Goal: Information Seeking & Learning: Find specific fact

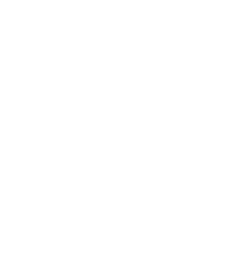
click at [140, 3] on html at bounding box center [118, 1] width 236 height 3
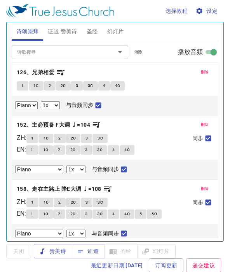
select select "1"
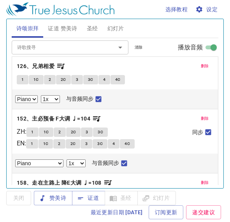
select select "1"
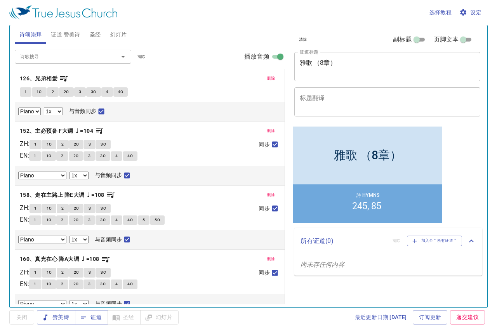
click at [229, 64] on textarea "雅歌 （8章）" at bounding box center [388, 66] width 176 height 15
drag, startPoint x: 311, startPoint y: 61, endPoint x: 300, endPoint y: 62, distance: 11.3
click at [229, 62] on textarea "雅歌 （1章）" at bounding box center [388, 66] width 176 height 15
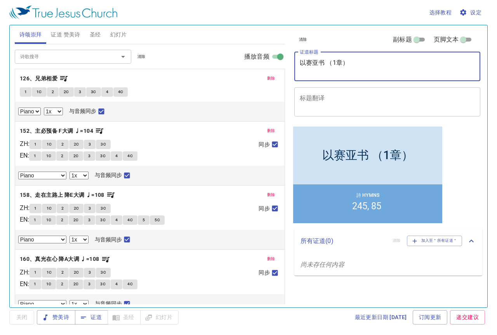
click at [229, 64] on textarea "以赛亚书 （1章）" at bounding box center [388, 66] width 176 height 15
type textarea "以赛亚书 （第1章）"
click at [229, 77] on button "删除" at bounding box center [271, 78] width 17 height 9
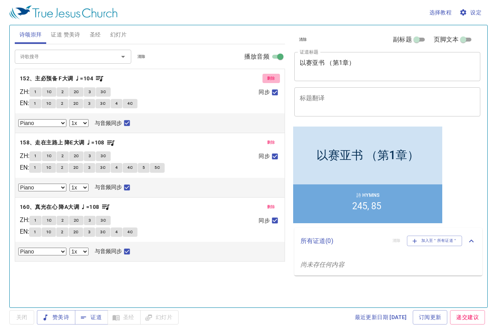
click at [229, 78] on span "删除" at bounding box center [271, 78] width 8 height 7
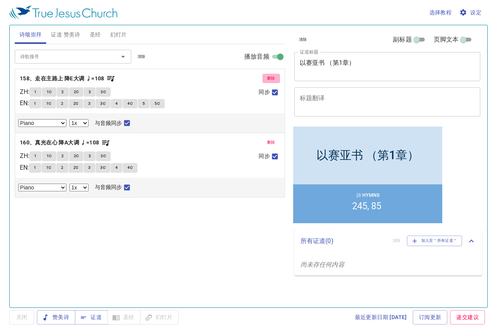
click at [229, 78] on span "删除" at bounding box center [271, 78] width 8 height 7
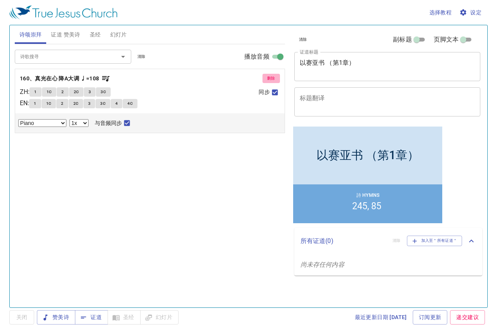
click at [229, 78] on span "删除" at bounding box center [271, 78] width 8 height 7
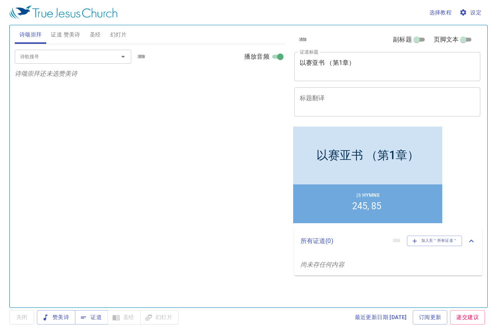
click at [61, 35] on span "证道 赞美诗" at bounding box center [65, 35] width 29 height 10
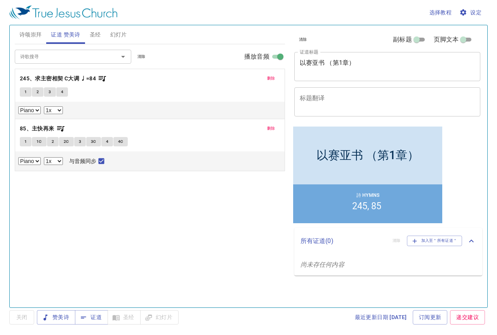
click at [229, 80] on span "删除" at bounding box center [271, 78] width 8 height 7
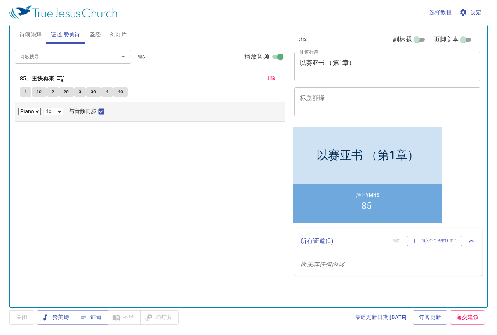
click at [229, 80] on span "删除" at bounding box center [271, 78] width 8 height 7
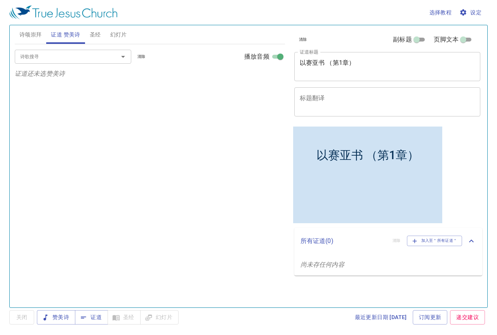
click at [84, 59] on input "诗歌搜寻" at bounding box center [61, 56] width 89 height 9
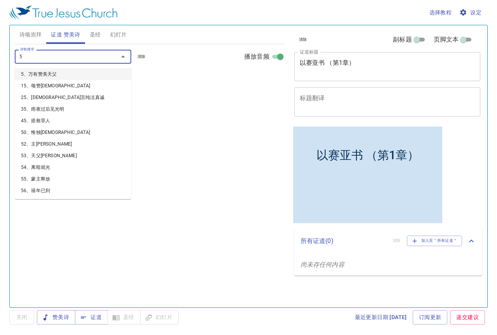
type input "58"
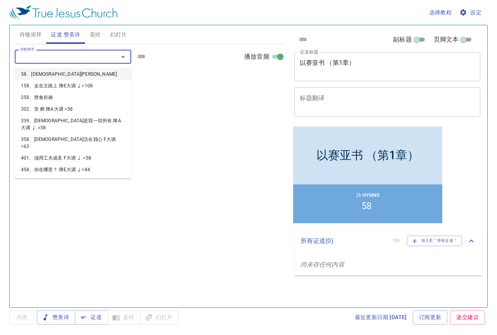
select select "1"
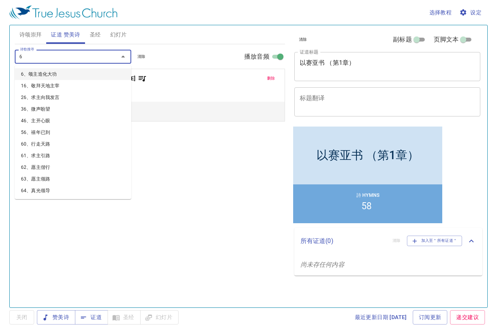
type input "67"
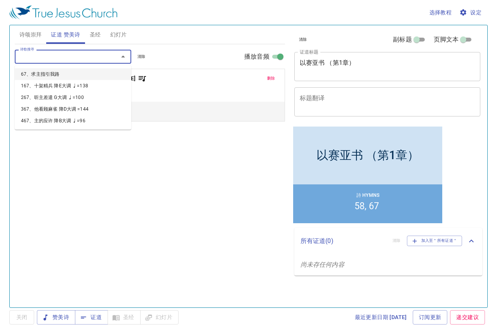
select select "1"
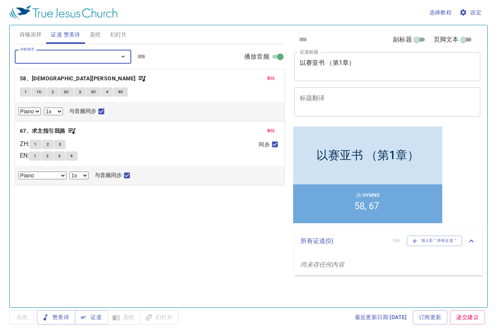
click at [32, 35] on span "诗颂崇拜" at bounding box center [30, 35] width 23 height 10
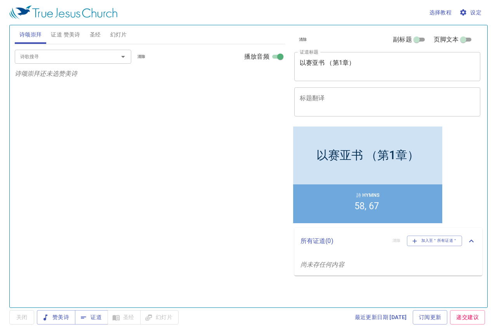
click at [57, 55] on input "诗歌搜寻" at bounding box center [61, 56] width 89 height 9
type input "173、十架旌旗 降B大调 ♩=112"
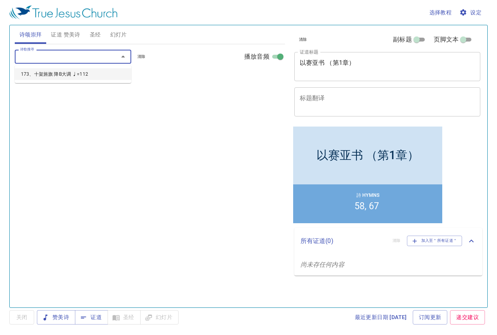
select select "1"
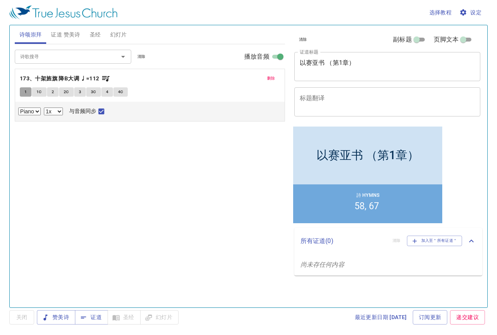
click at [27, 92] on span "1" at bounding box center [25, 92] width 2 height 7
checkbox input "false"
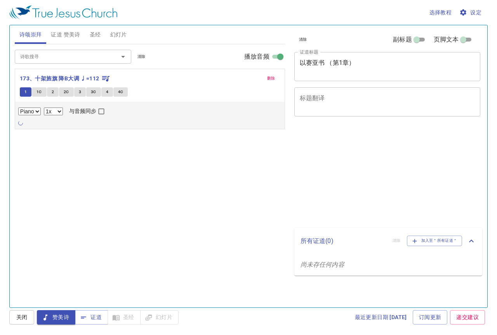
select select "1"
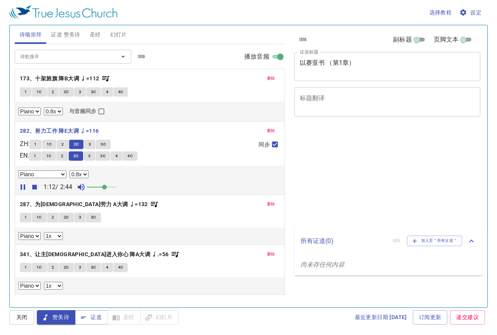
select select "0.8"
select select "1"
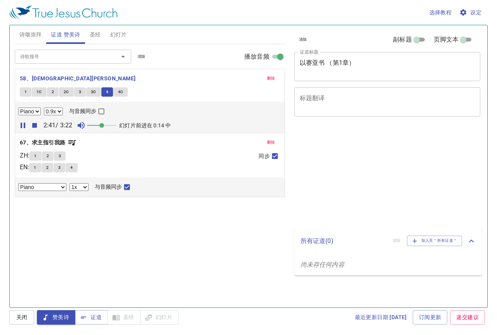
select select "0.9"
select select "1"
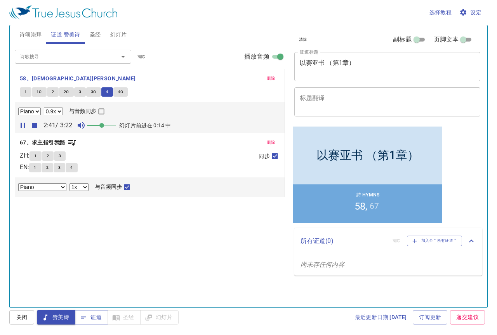
click at [101, 127] on span at bounding box center [101, 125] width 5 height 5
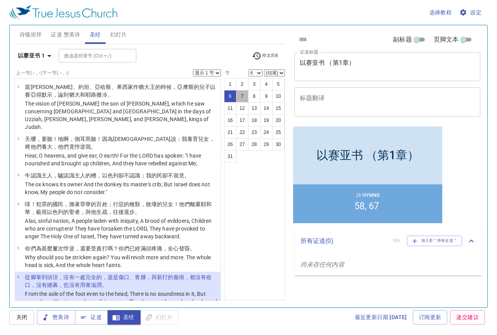
click at [242, 99] on button "7" at bounding box center [242, 96] width 12 height 12
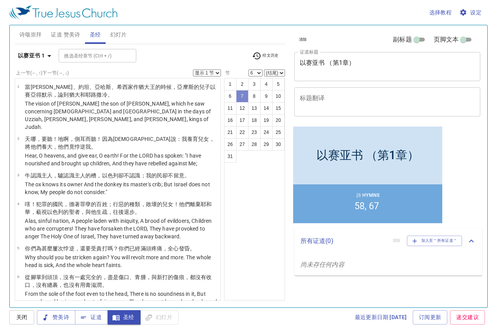
select select "7"
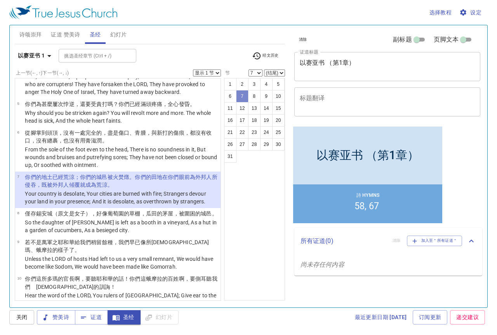
click at [244, 100] on button "7" at bounding box center [242, 96] width 12 height 12
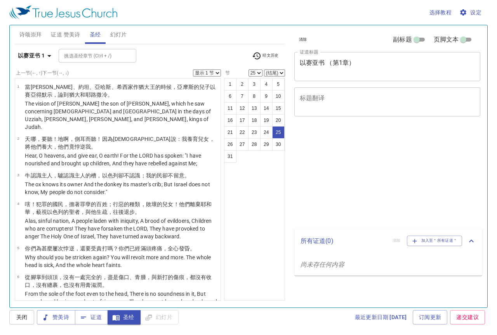
select select "25"
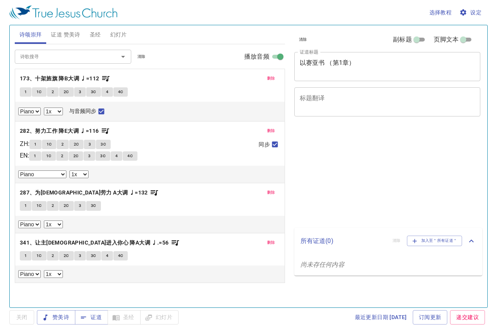
select select "1"
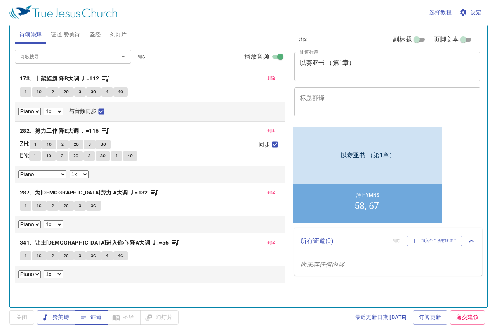
click at [93, 316] on span "证道" at bounding box center [91, 318] width 21 height 10
click at [90, 35] on span "圣经" at bounding box center [95, 35] width 11 height 10
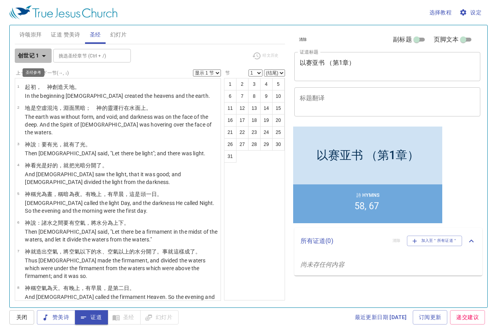
click at [42, 56] on icon "button" at bounding box center [43, 55] width 9 height 9
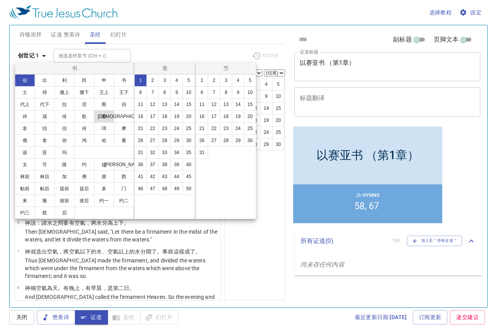
click at [103, 117] on button "赛" at bounding box center [104, 116] width 20 height 12
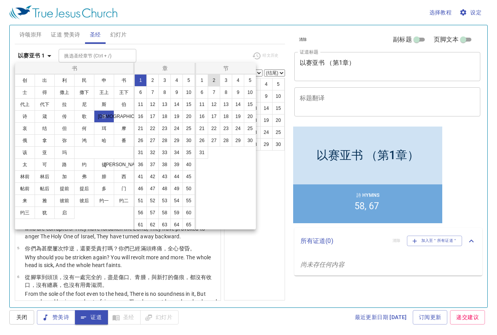
click at [211, 81] on button "2" at bounding box center [214, 80] width 12 height 12
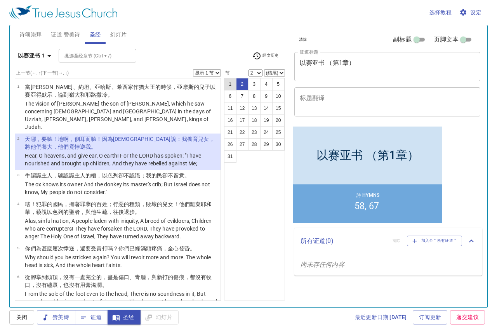
click at [230, 83] on button "1" at bounding box center [230, 84] width 12 height 12
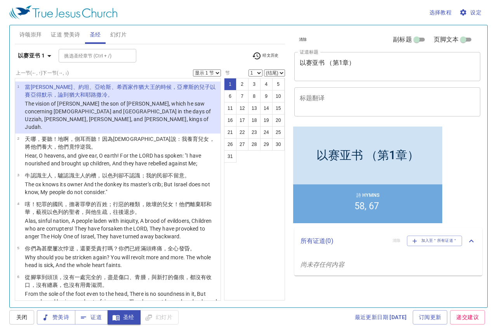
click at [176, 38] on div "诗颂崇拜 证道 赞美诗 圣经 幻灯片" at bounding box center [150, 34] width 270 height 19
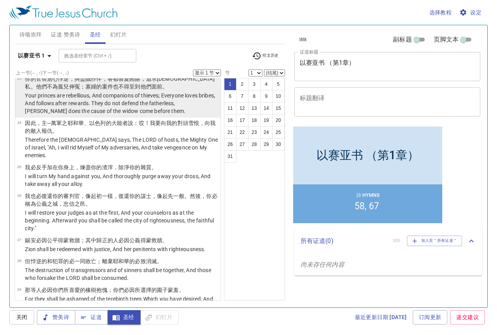
scroll to position [777, 0]
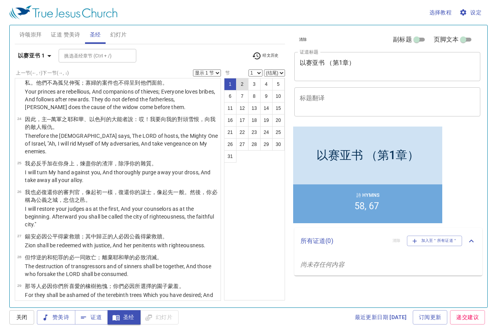
click at [244, 87] on button "2" at bounding box center [242, 84] width 12 height 12
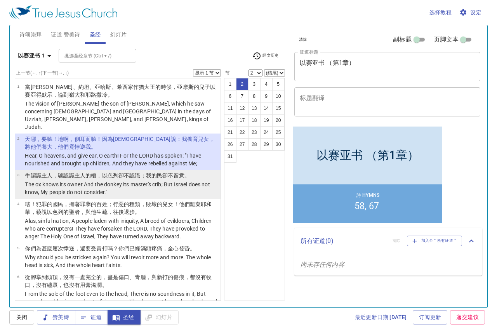
click at [54, 172] on wh7069 "，驢 認識主人 的槽 ，以色列 卻不認識 ；我的民 卻不留意 。" at bounding box center [121, 175] width 138 height 6
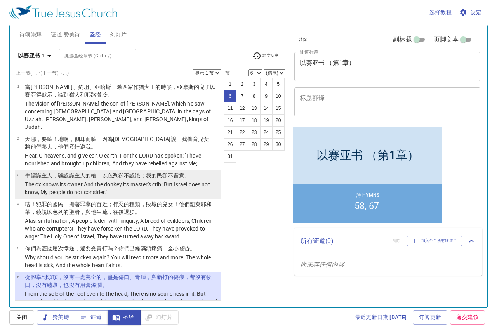
scroll to position [97, 0]
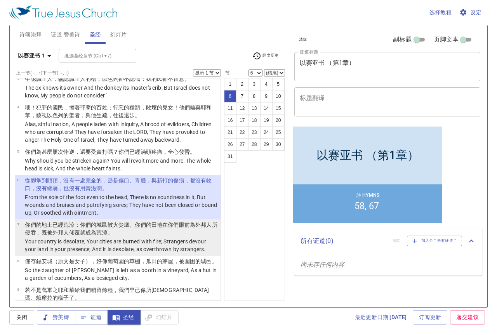
click at [123, 227] on p "你們的地土 已經荒涼 ；你們的城邑 被火 焚燬 。你們的田地 在你們眼前為外邦人 所侵吞 ，既被外邦人 傾覆 就成為荒涼 。" at bounding box center [121, 229] width 193 height 16
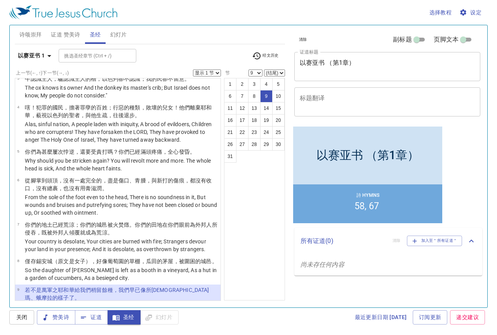
scroll to position [206, 0]
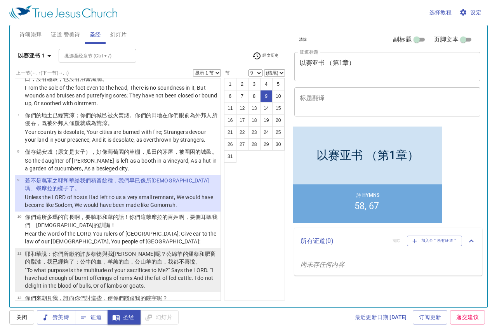
click at [118, 259] on wh3532 "的血，公山羊 的血，我都不喜悅 。" at bounding box center [159, 262] width 82 height 6
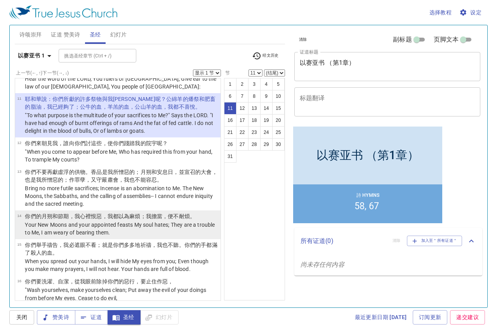
scroll to position [362, 0]
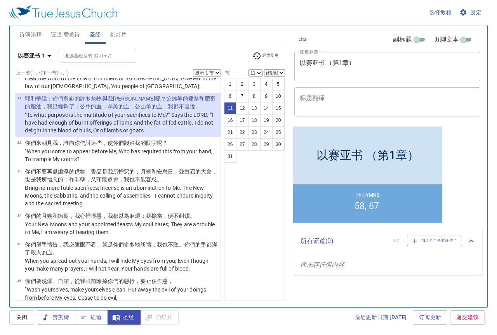
click at [155, 111] on p ""To what purpose is the multitude of your sacrifices to Me?" Says the LORD. "I …" at bounding box center [121, 122] width 193 height 23
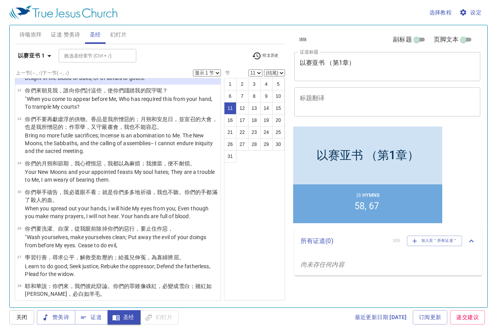
scroll to position [400, 0]
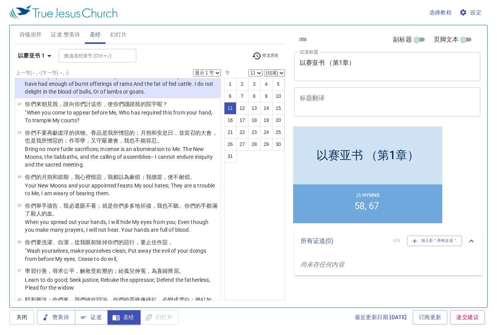
click at [155, 109] on p ""When you come to appear before Me, Who has required this from your hand, To tr…" at bounding box center [121, 117] width 193 height 16
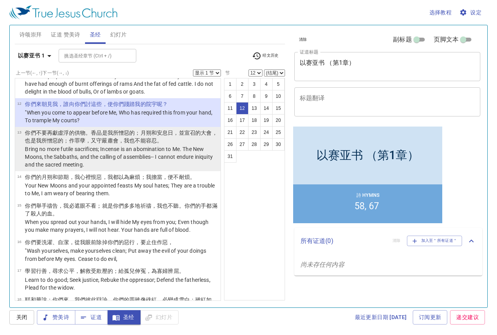
click at [138, 145] on p "Bring no more futile sacrifices; Incense is an abomination to Me. The New Moons…" at bounding box center [121, 156] width 193 height 23
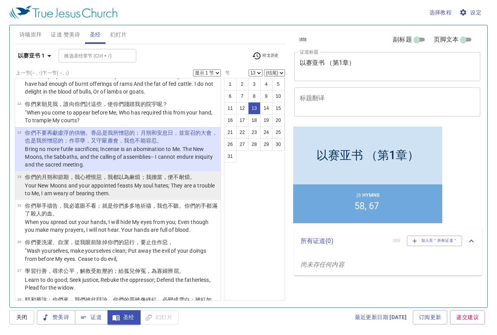
click at [150, 173] on p "你們的月朔 和節期 ，我心 裡恨惡 ，我都以為麻煩 ；我擔當 ，便不耐煩 。" at bounding box center [121, 177] width 193 height 8
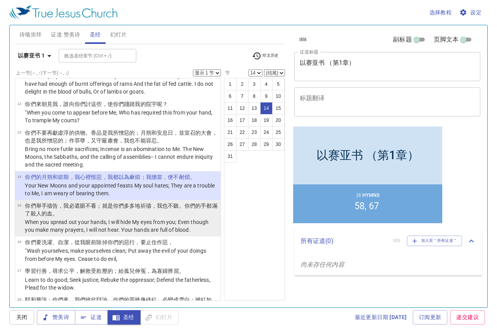
click at [189, 203] on p "你們舉 手 禱告，我必遮 眼 不看；就是你們多多地 祈禱 ，我也不聽 。你們的手 都滿了 殺人的血 。" at bounding box center [121, 210] width 193 height 16
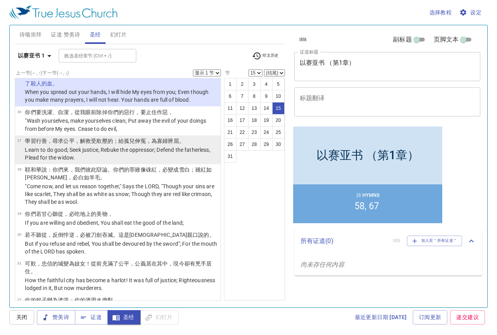
scroll to position [517, 0]
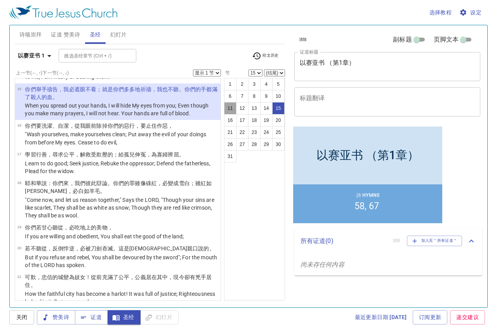
click at [232, 107] on button "11" at bounding box center [230, 108] width 12 height 12
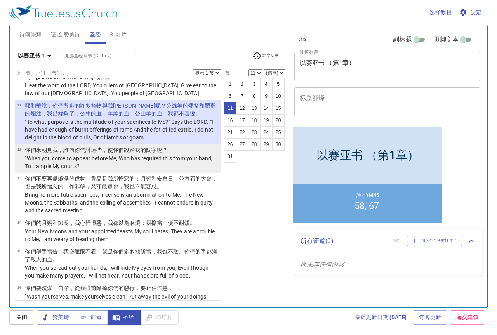
scroll to position [357, 0]
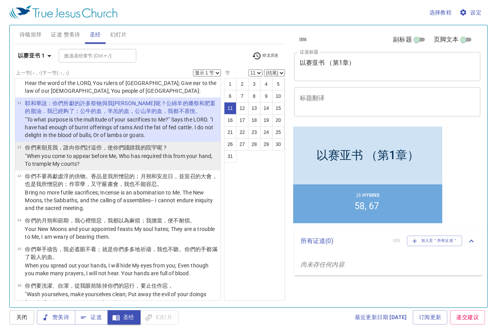
click at [164, 152] on p ""When you come to appear before Me, Who has required this from your hand, To tr…" at bounding box center [121, 160] width 193 height 16
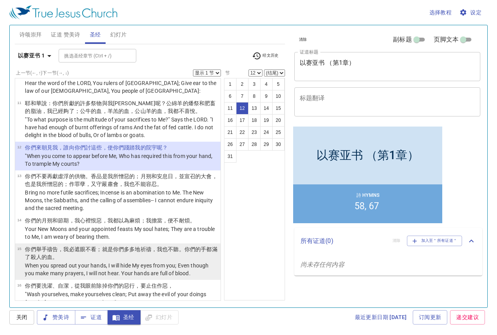
click at [95, 262] on p "When you spread out your hands, I will hide My eyes from you; Even though you m…" at bounding box center [121, 270] width 193 height 16
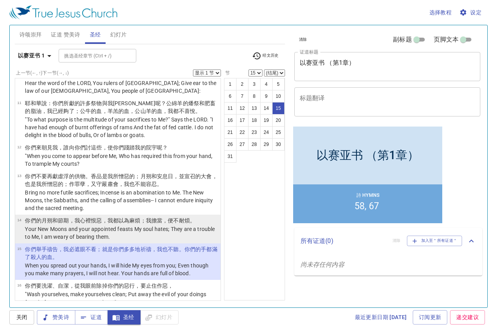
click at [141, 225] on p "Your New Moons and your appointed feasts My soul hates; They are a trouble to M…" at bounding box center [121, 233] width 193 height 16
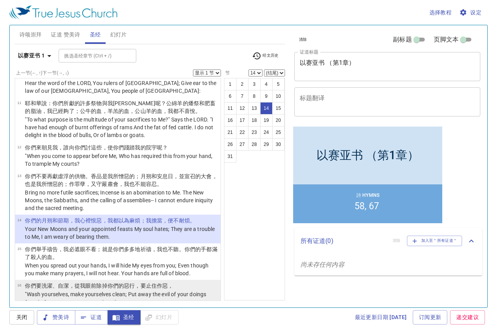
click at [64, 291] on p ""Wash yourselves, make yourselves clean; Put away the evil of your doings from …" at bounding box center [121, 299] width 193 height 16
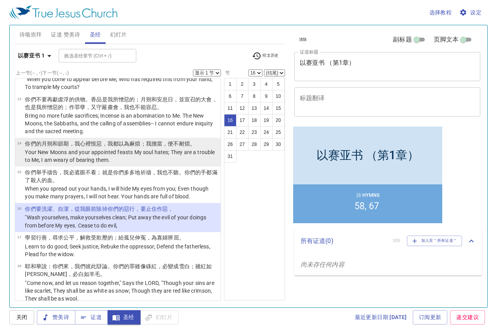
scroll to position [435, 0]
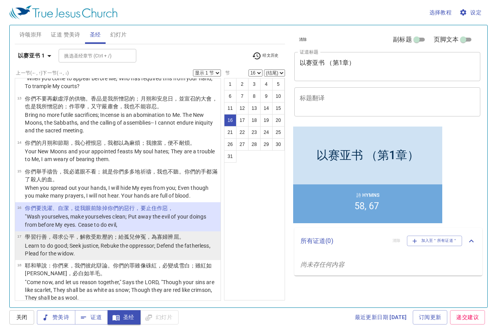
click at [93, 234] on wh833 "受欺壓的 ；給孤兒 伸冤 ，為寡婦 辨屈 。" at bounding box center [138, 237] width 94 height 6
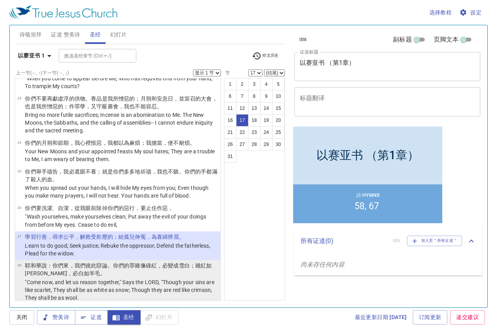
click at [134, 267] on p "耶和華 說 ：你們來 ，我們彼此辯論 。你們的罪 雖像硃紅 ，必變成雪 白 ；雖紅 如丹顏 ，必白如羊毛 。" at bounding box center [121, 270] width 193 height 16
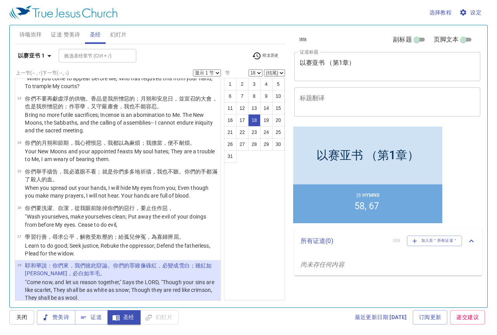
click at [139, 263] on p "耶和華 說 ：你們來 ，我們彼此辯論 。你們的罪 雖像硃紅 ，必變成雪 白 ；雖紅 如丹顏 ，必白如羊毛 。" at bounding box center [121, 270] width 193 height 16
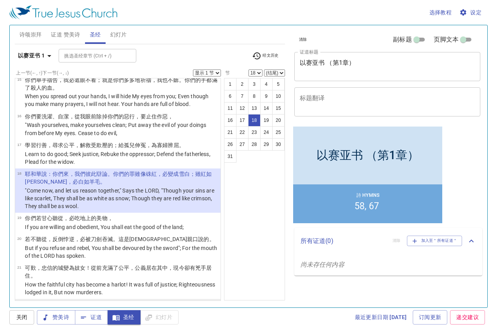
scroll to position [551, 0]
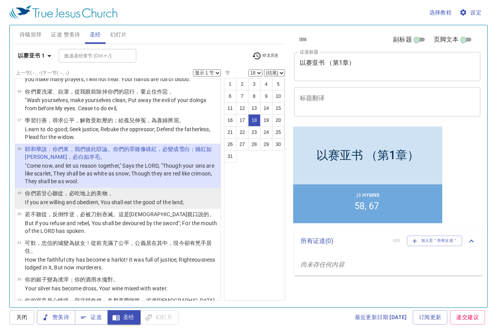
click at [110, 190] on p "你們若甘心 聽從 ，必吃 地 上的美物 ，" at bounding box center [104, 194] width 159 height 8
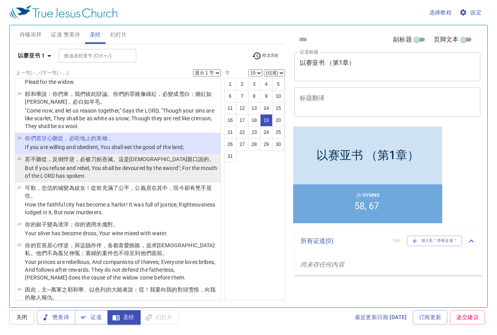
scroll to position [606, 0]
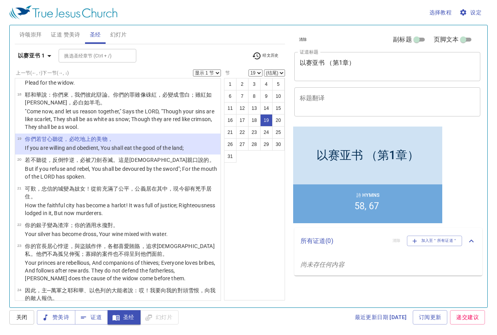
click at [109, 136] on td "你們若甘心 聽從 ，必吃 地 上的美物 ，" at bounding box center [104, 139] width 159 height 9
click at [118, 144] on p "If you are willing and obedient, You shall eat the good of the land;" at bounding box center [104, 148] width 159 height 8
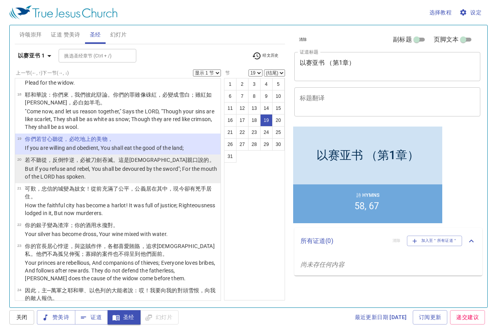
click at [111, 157] on wh2719 "吞滅 。這是耶和華 親口 說的 。" at bounding box center [158, 160] width 113 height 6
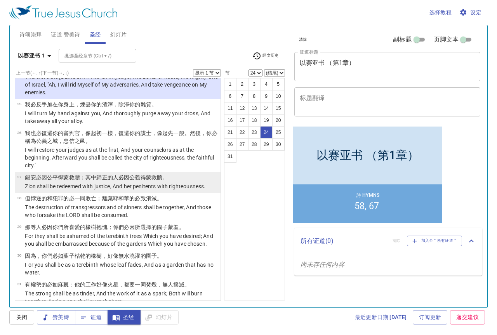
scroll to position [839, 0]
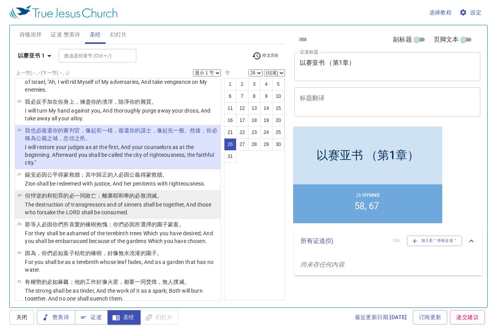
select select "27"
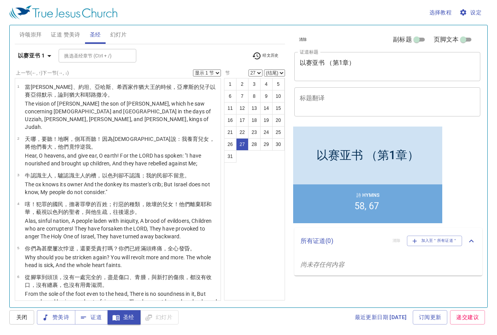
scroll to position [839, 0]
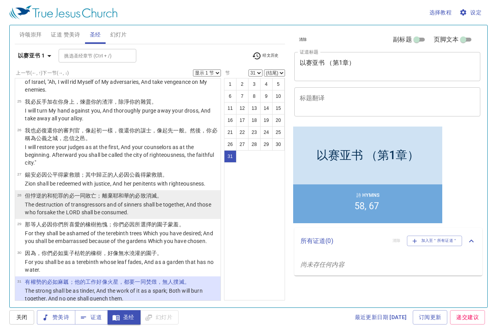
click at [38, 201] on p "The destruction of transgressors and of sinners shall be together, And those wh…" at bounding box center [121, 209] width 193 height 16
select select "28"
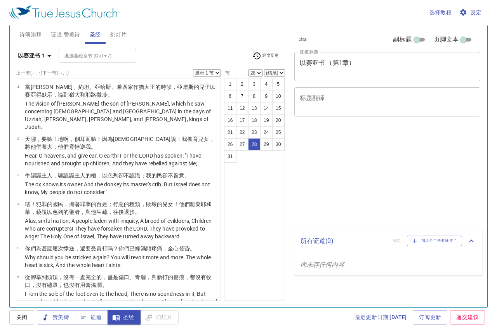
select select "28"
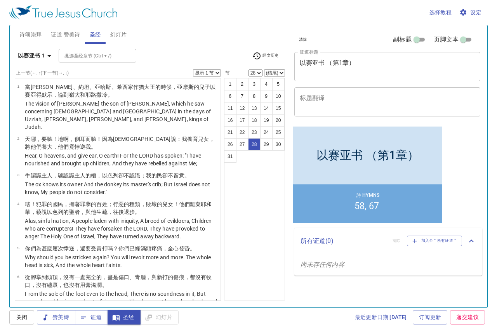
scroll to position [839, 0]
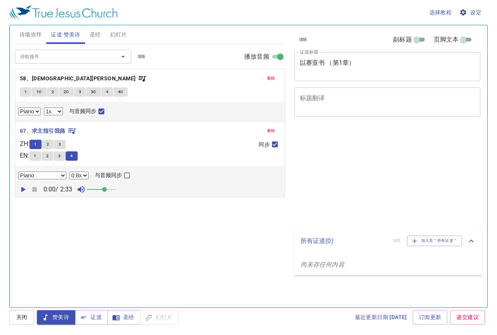
select select "1"
select select "0.8"
